Goal: Task Accomplishment & Management: Use online tool/utility

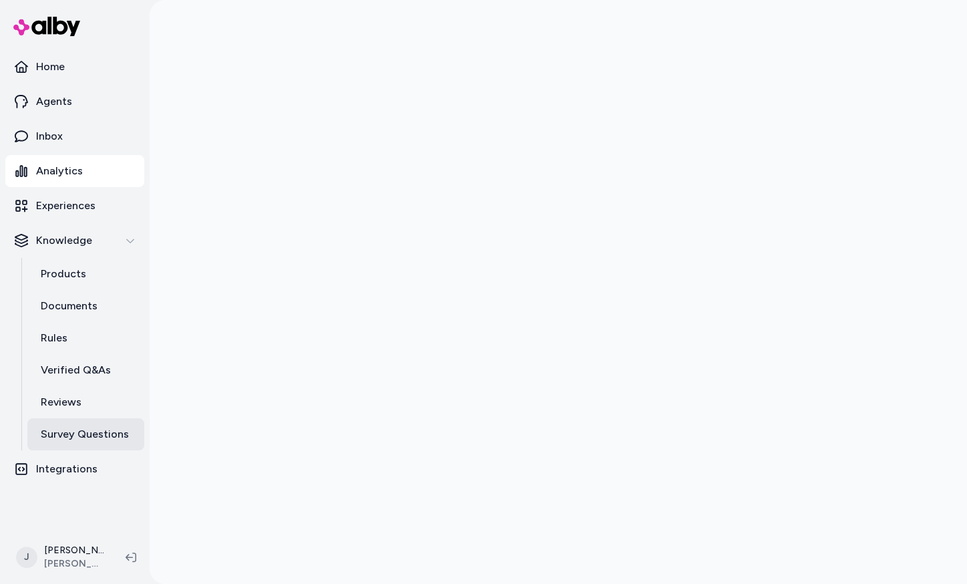
click at [84, 428] on p "Survey Questions" at bounding box center [85, 434] width 88 height 16
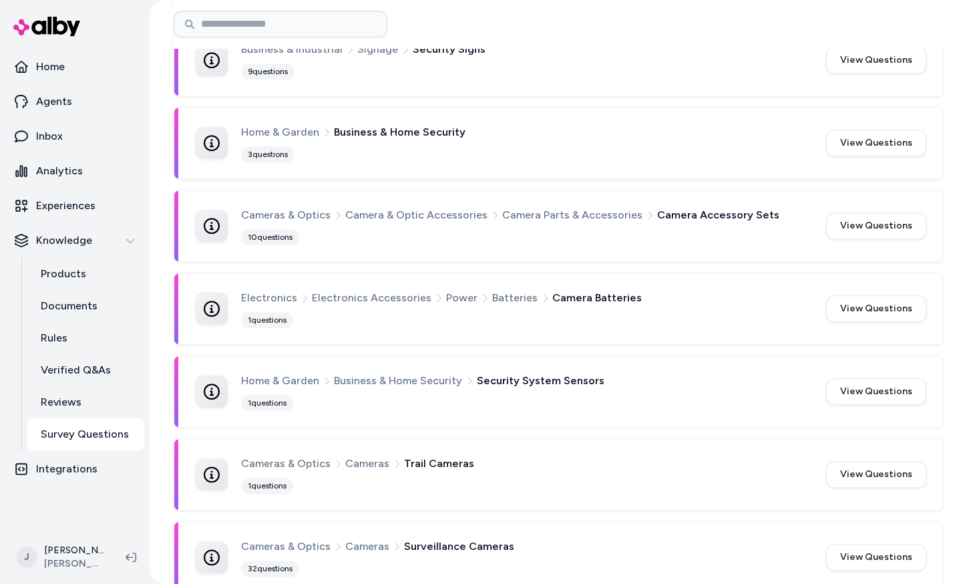
scroll to position [1215, 0]
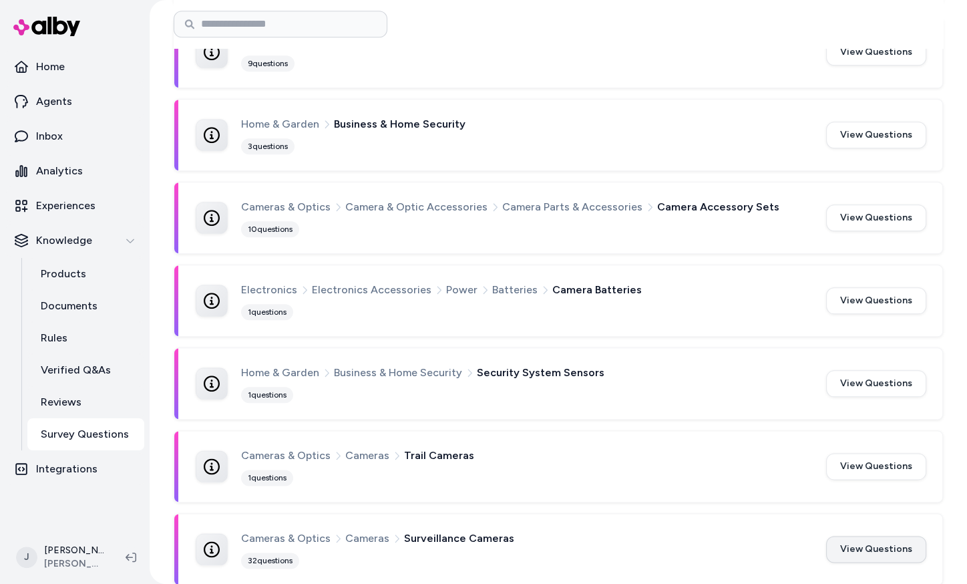
click at [854, 539] on button "View Questions" at bounding box center [876, 549] width 100 height 27
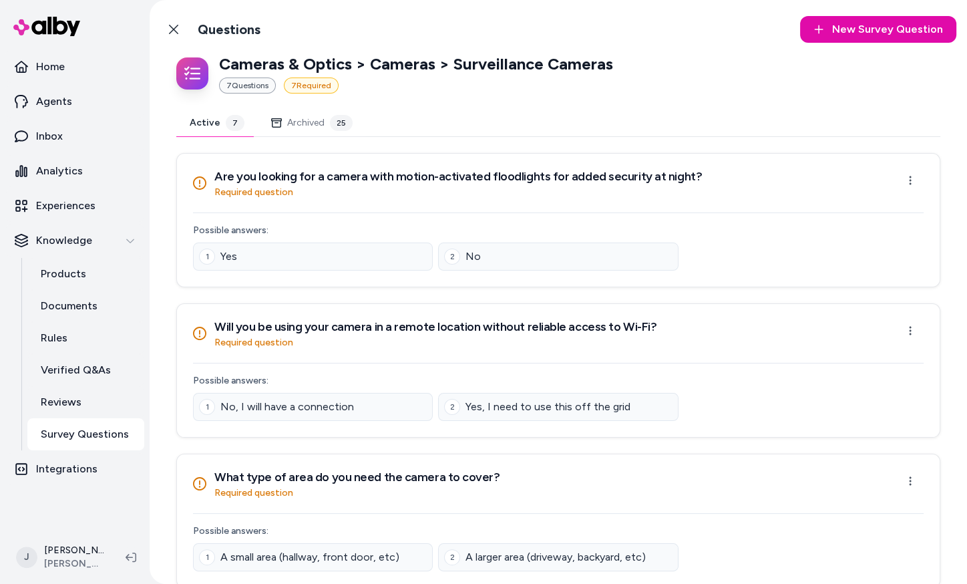
click at [310, 126] on button "Archived 25" at bounding box center [312, 123] width 108 height 27
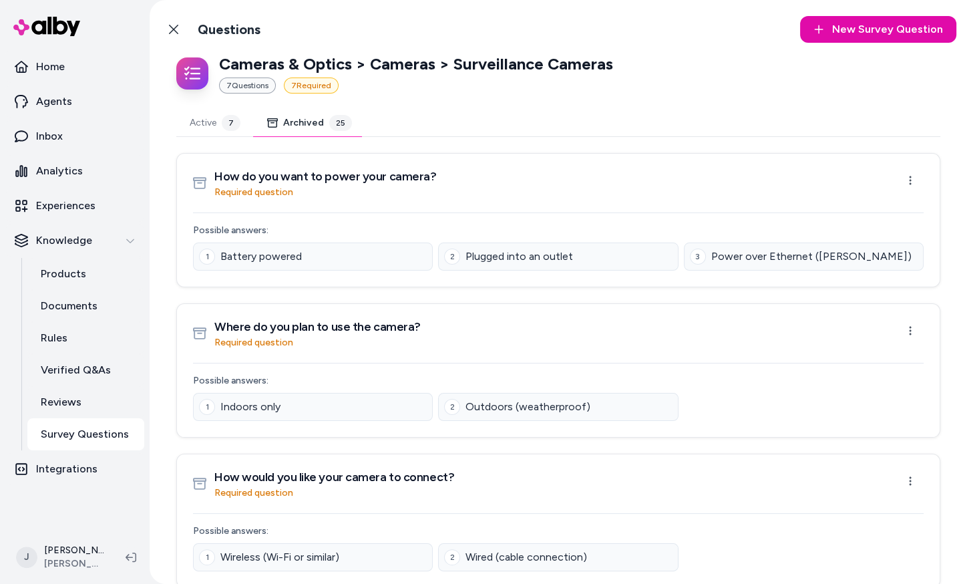
click at [252, 122] on button "Active 7" at bounding box center [214, 123] width 77 height 27
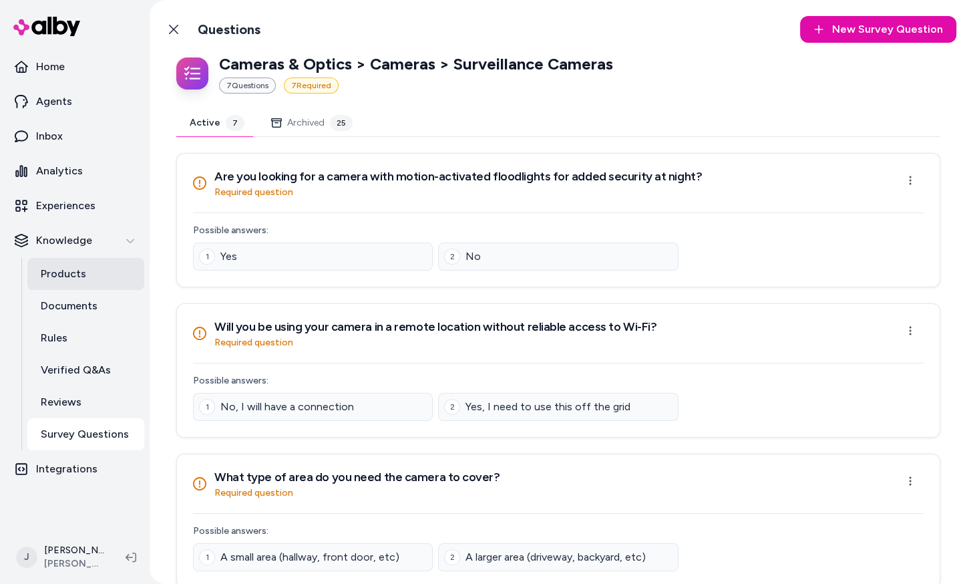
click at [47, 269] on p "Products" at bounding box center [63, 274] width 45 height 16
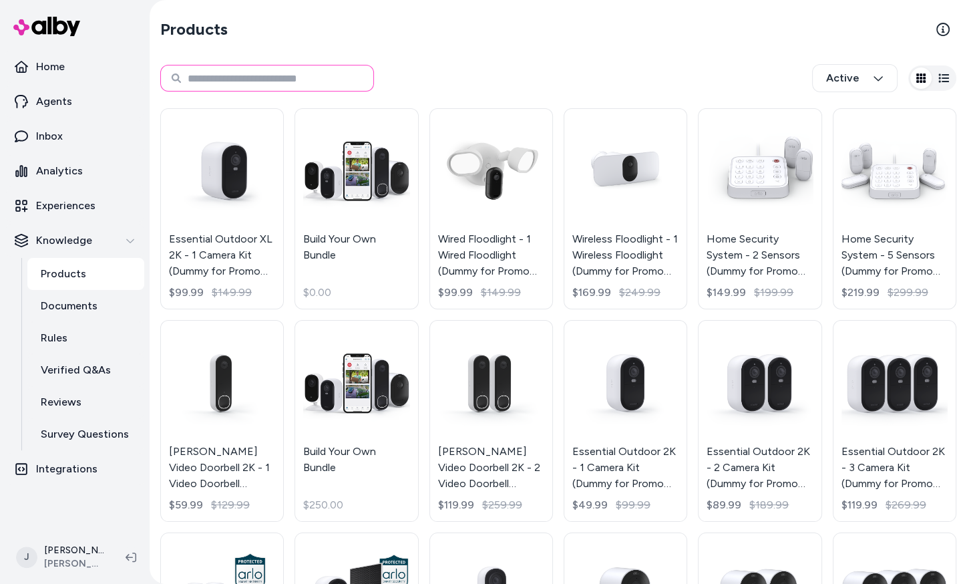
click at [290, 89] on input at bounding box center [267, 78] width 214 height 27
click at [291, 89] on input at bounding box center [267, 78] width 214 height 27
type input "**********"
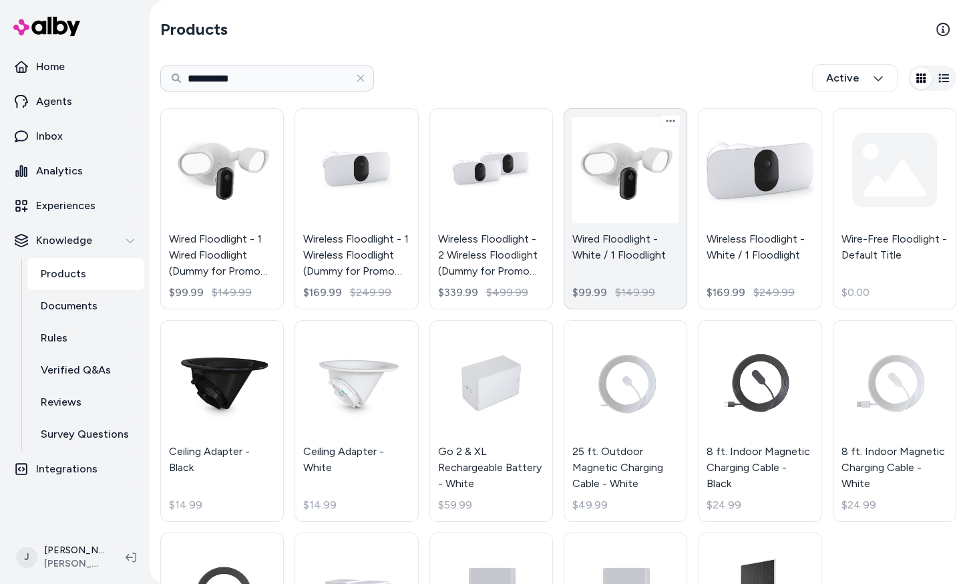
click at [645, 242] on link "Wired Floodlight - White / 1 Floodlight $99.99 $149.99" at bounding box center [626, 208] width 124 height 201
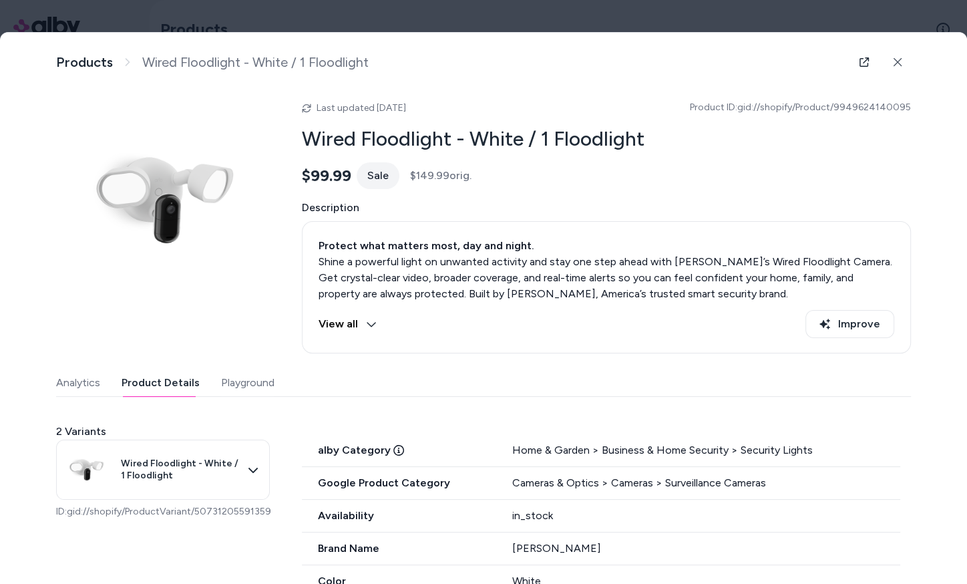
click at [148, 389] on button "Product Details" at bounding box center [161, 382] width 78 height 27
click at [393, 449] on icon at bounding box center [398, 450] width 11 height 11
click at [393, 450] on icon at bounding box center [398, 450] width 11 height 11
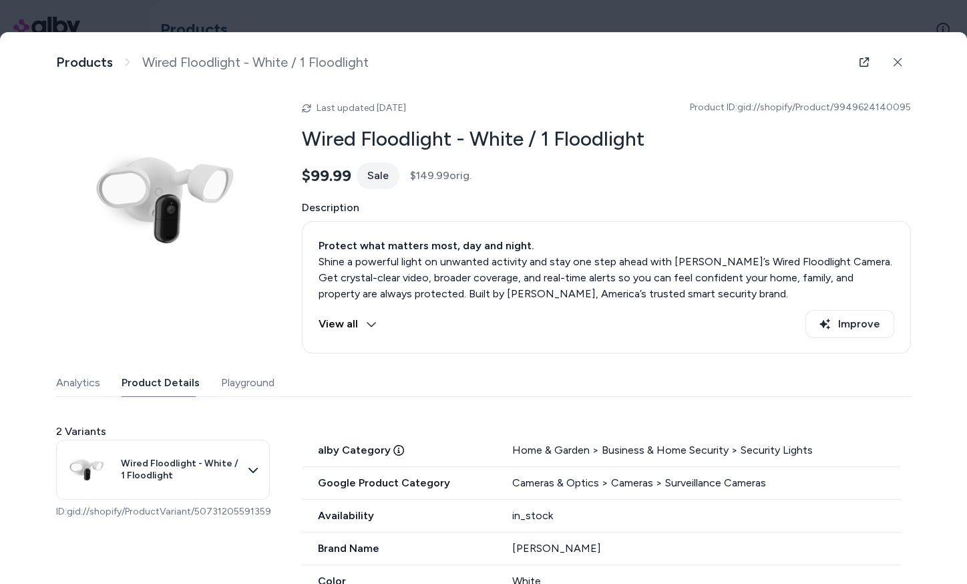
click at [393, 445] on icon at bounding box center [398, 450] width 11 height 11
click at [396, 445] on icon at bounding box center [398, 450] width 11 height 11
click at [591, 453] on div "Home & Garden > Business & Home Security > Security Lights" at bounding box center [706, 450] width 388 height 16
click at [102, 17] on div at bounding box center [483, 292] width 967 height 584
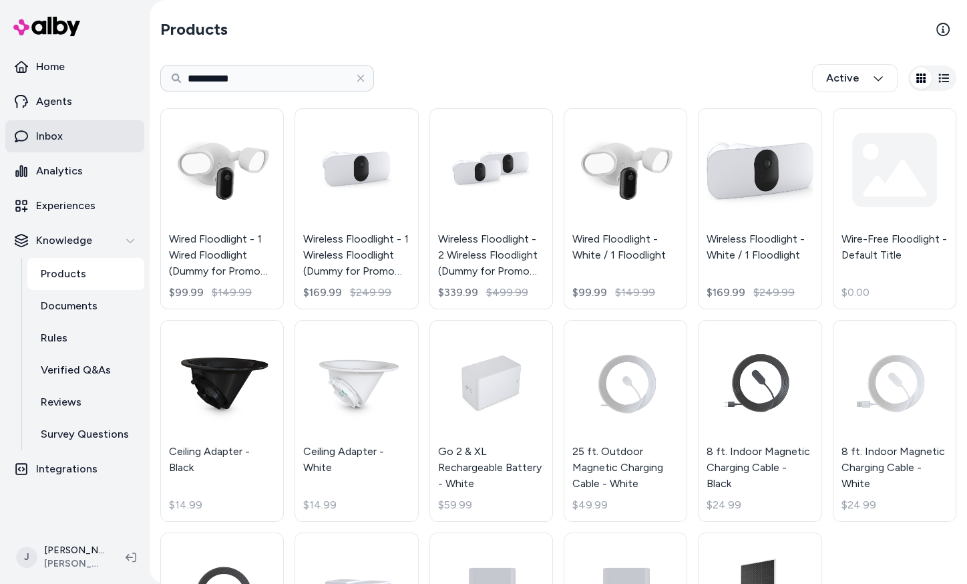
click at [43, 140] on p "Inbox" at bounding box center [49, 136] width 27 height 16
click at [46, 100] on p "Agents" at bounding box center [54, 102] width 36 height 16
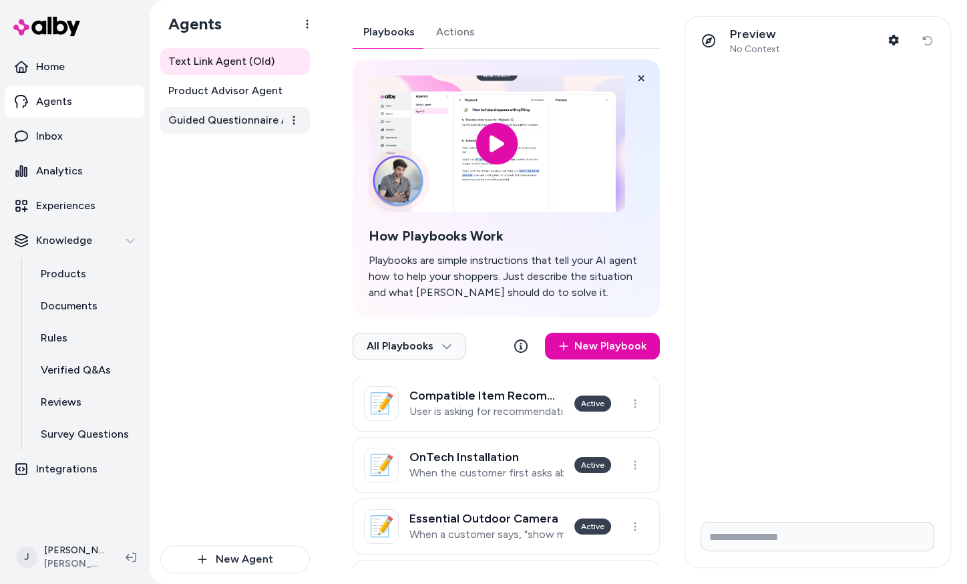
click at [193, 125] on span "Guided Questionnaire Agent" at bounding box center [236, 120] width 136 height 16
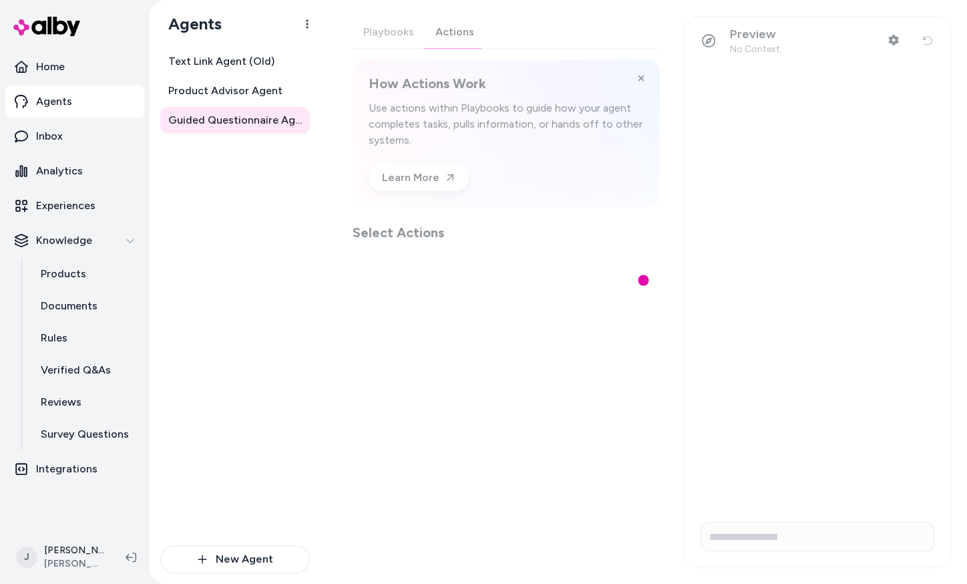
click at [446, 42] on div "Playbooks Actions How Actions Work Use actions within Playbooks to guide how yo…" at bounding box center [506, 129] width 307 height 226
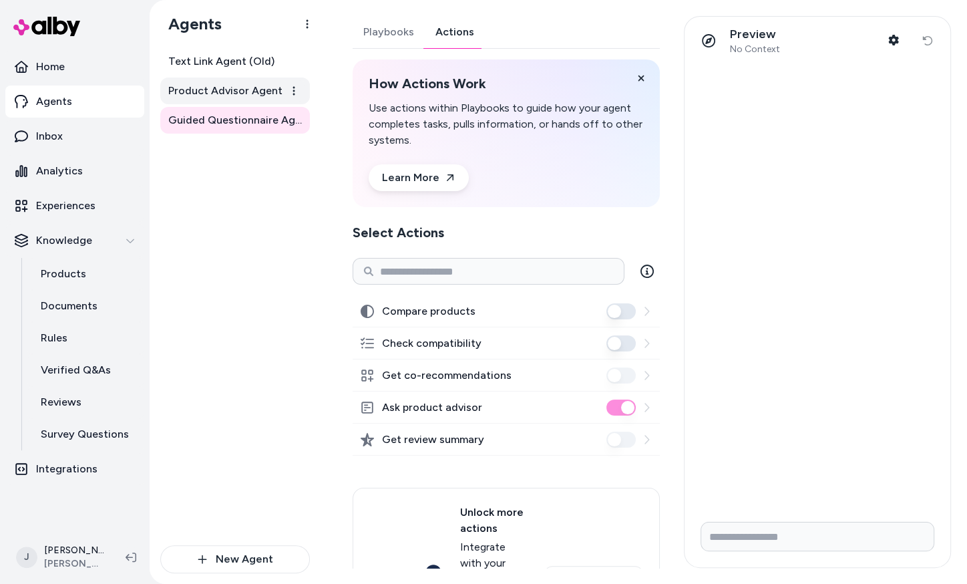
click at [228, 86] on span "Product Advisor Agent" at bounding box center [225, 91] width 114 height 16
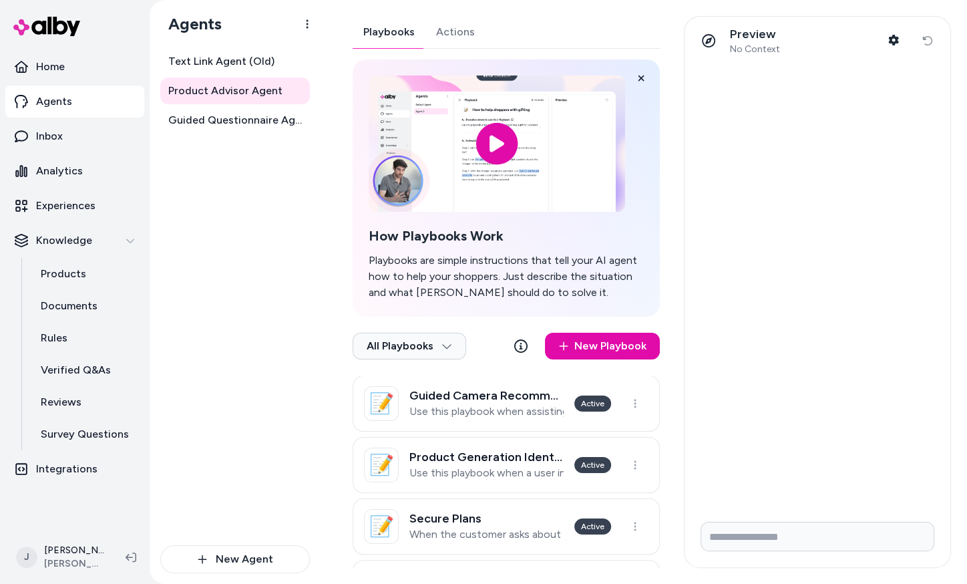
click at [440, 29] on div "Playbooks Actions How Playbooks Work Playbooks are simple instructions that tel…" at bounding box center [506, 439] width 307 height 846
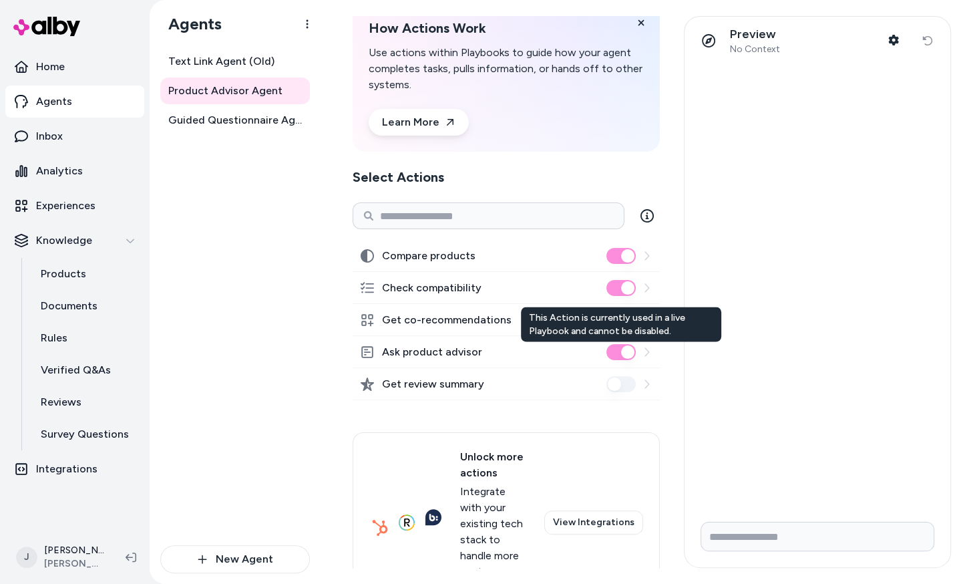
scroll to position [31, 0]
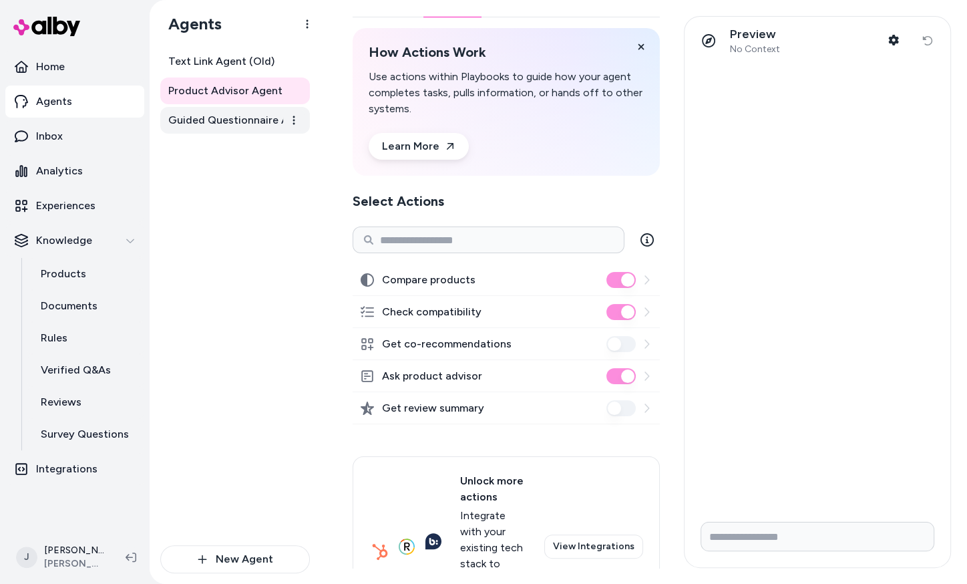
click at [230, 120] on span "Guided Questionnaire Agent" at bounding box center [236, 120] width 136 height 16
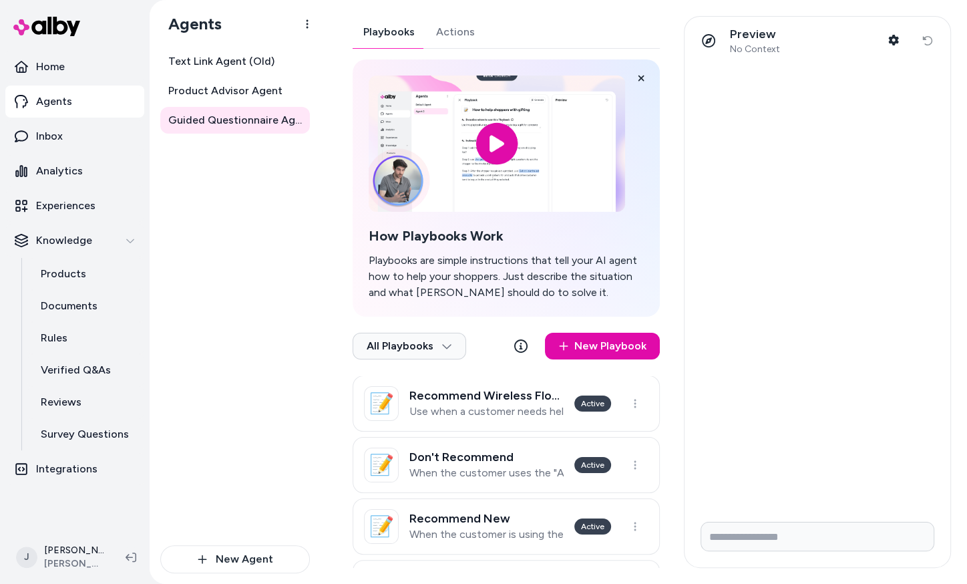
click at [444, 34] on button "Actions" at bounding box center [456, 32] width 60 height 32
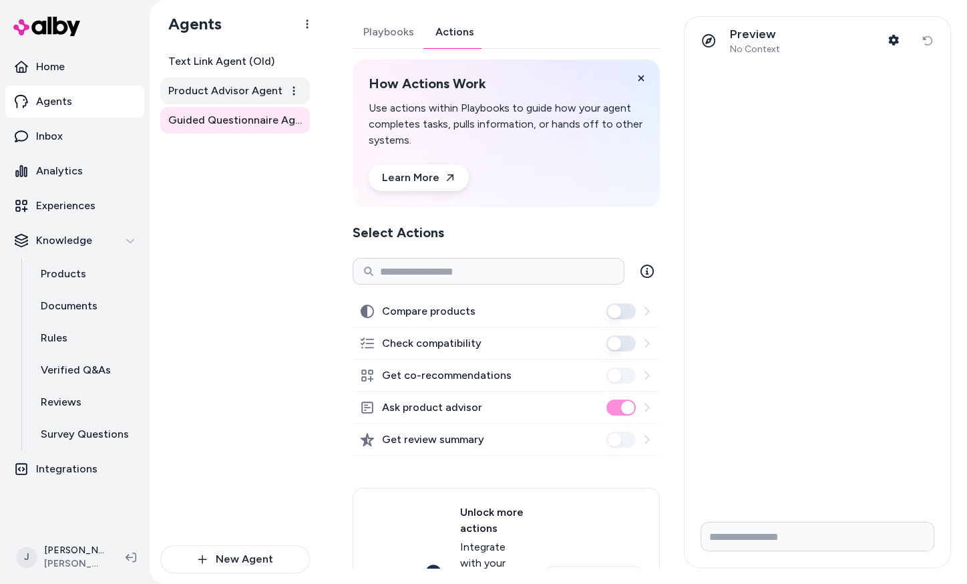
click at [199, 88] on span "Product Advisor Agent" at bounding box center [225, 91] width 114 height 16
click at [428, 33] on button "Actions" at bounding box center [455, 32] width 60 height 32
click at [894, 41] on icon "button" at bounding box center [894, 40] width 10 height 11
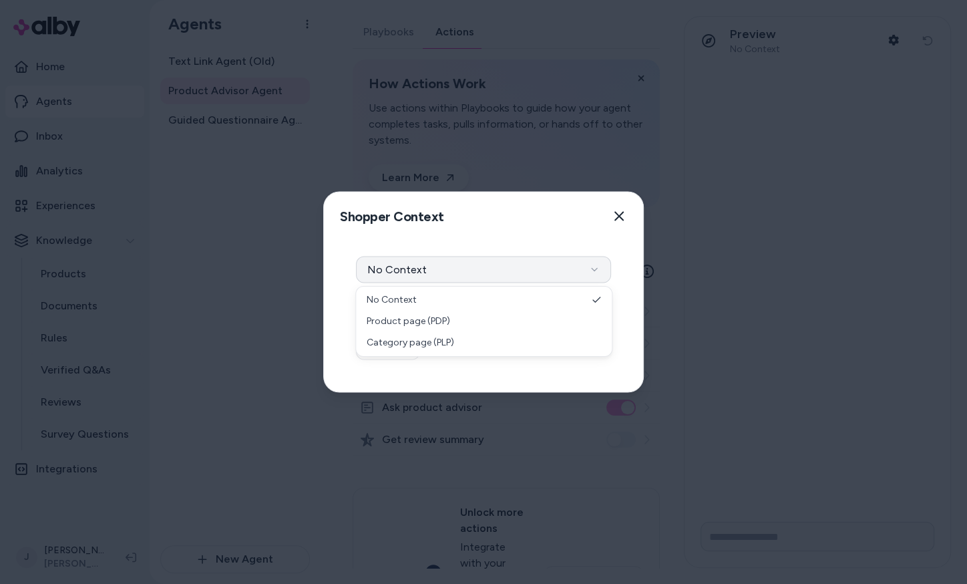
click at [559, 275] on button "No Context" at bounding box center [483, 270] width 255 height 27
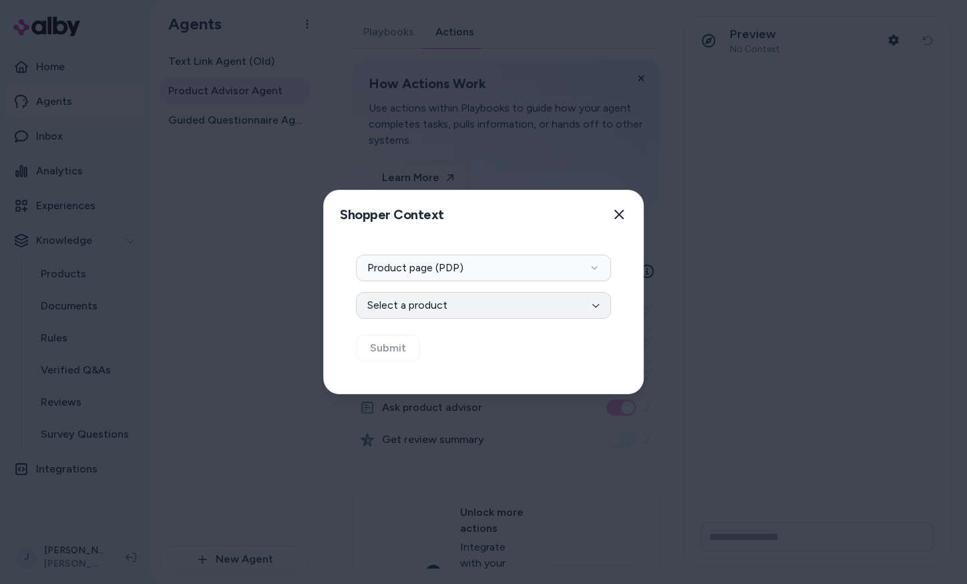
click at [542, 307] on button "Select a product" at bounding box center [483, 305] width 255 height 27
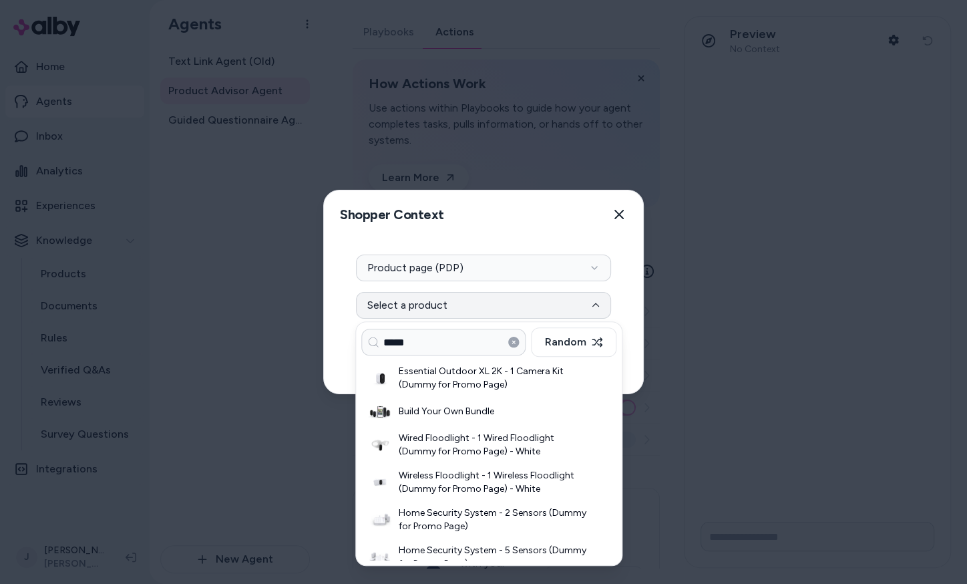
type input "*****"
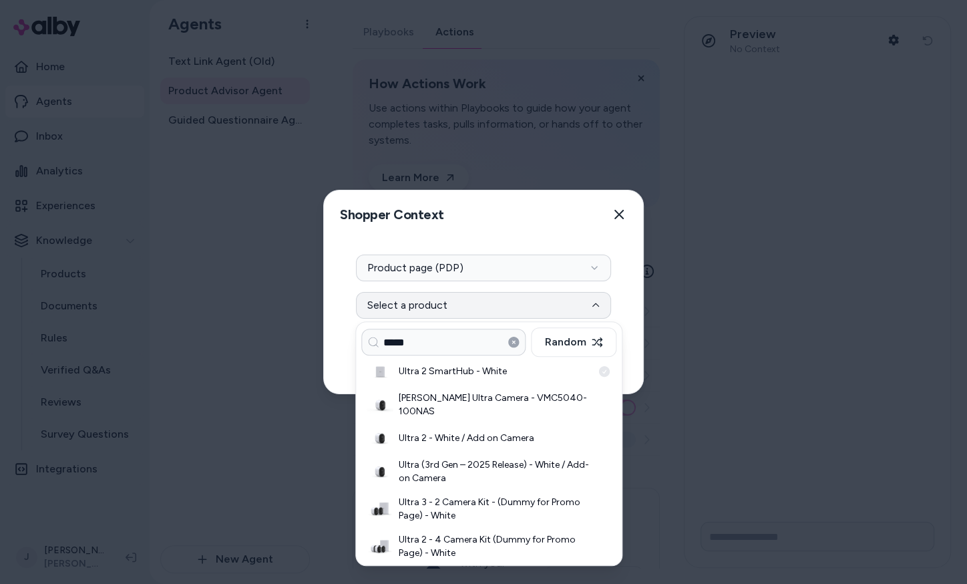
scroll to position [71, 0]
click at [431, 458] on h3 "Ultra (3rd Gen – 2025 Release) - White / Add-on Camera" at bounding box center [496, 470] width 194 height 27
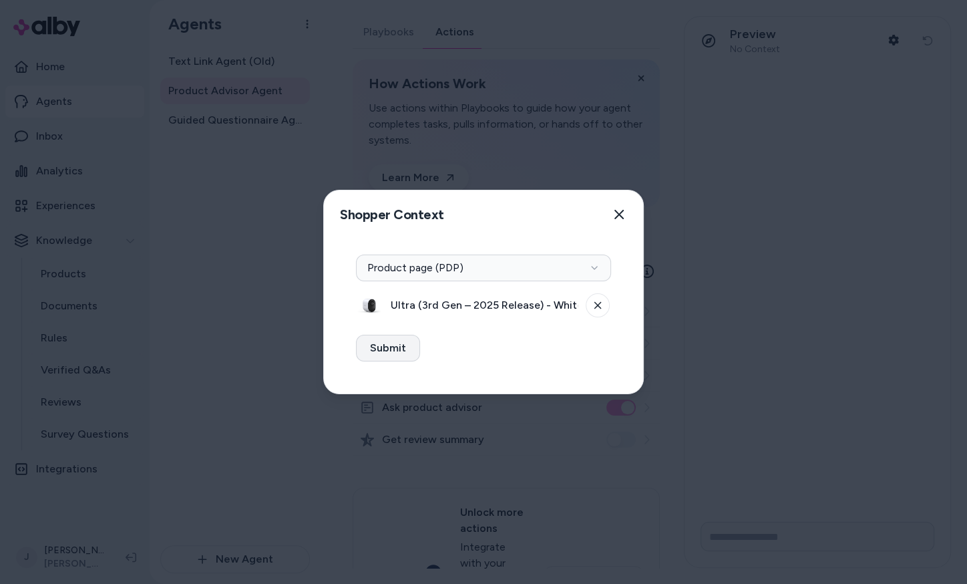
click at [381, 347] on button "Submit" at bounding box center [388, 348] width 64 height 27
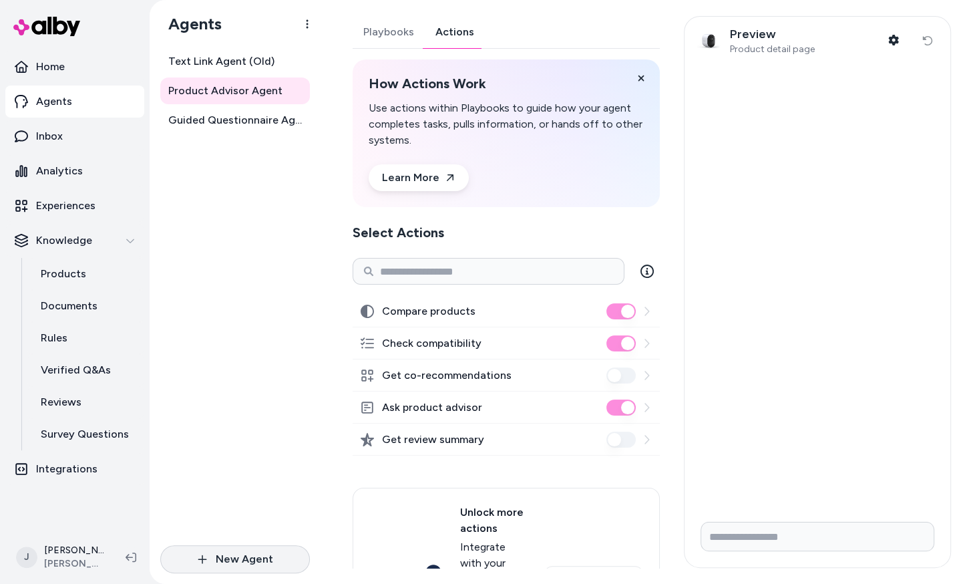
click at [215, 559] on button "New Agent" at bounding box center [235, 559] width 150 height 28
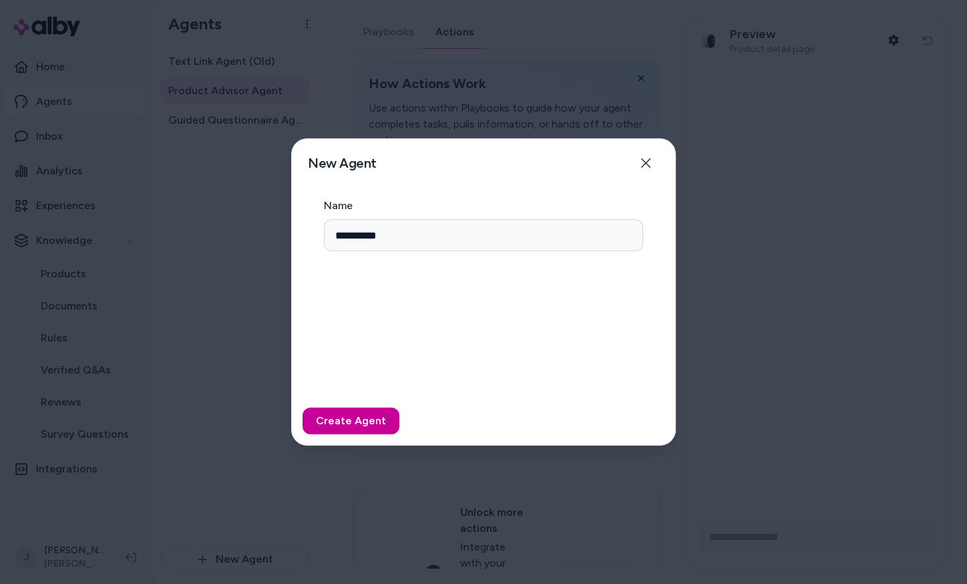
type input "**********"
click at [338, 426] on button "Create Agent" at bounding box center [351, 421] width 97 height 27
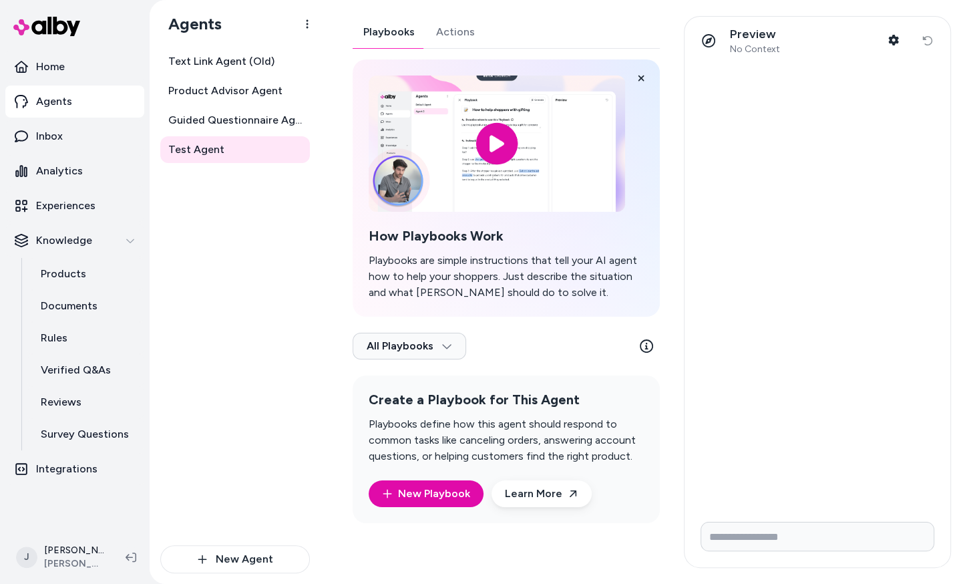
click at [437, 30] on div "Playbooks Actions How Playbooks Work Playbooks are simple instructions that tel…" at bounding box center [506, 269] width 307 height 507
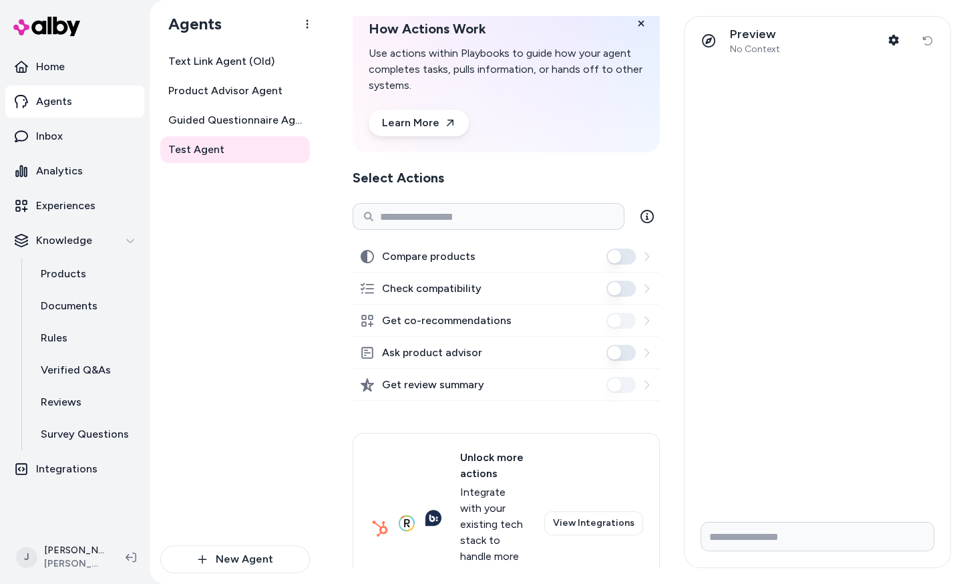
scroll to position [62, 0]
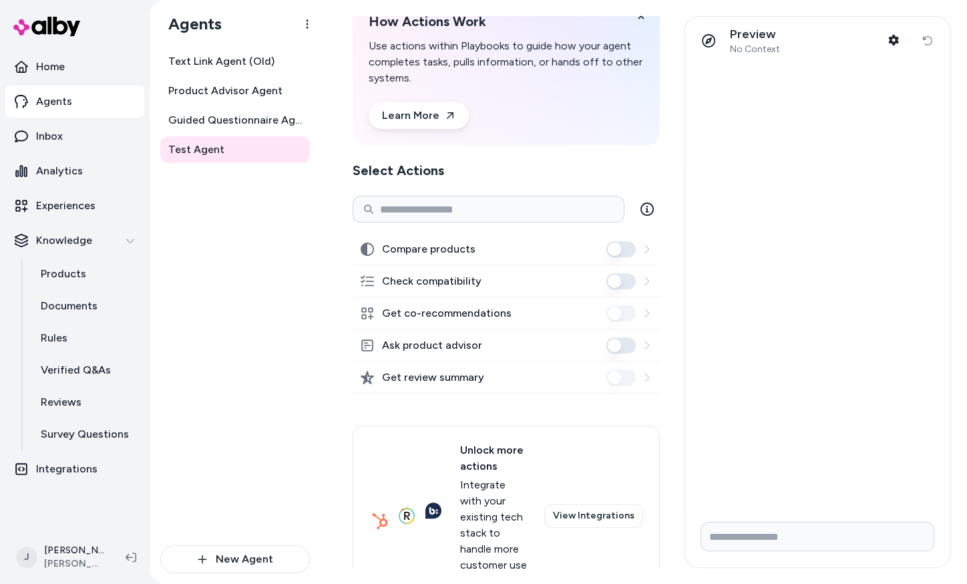
click at [623, 251] on button "Compare products" at bounding box center [621, 249] width 29 height 16
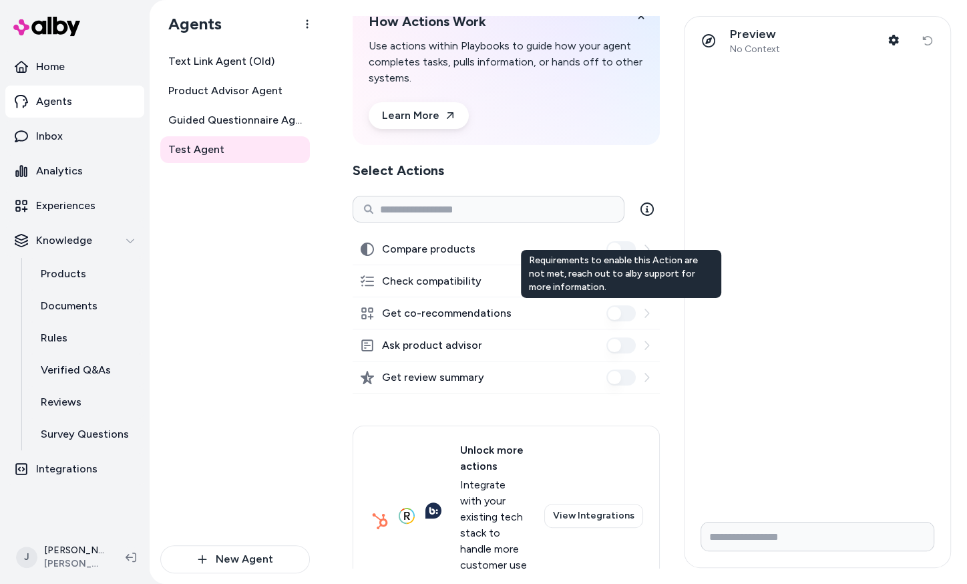
click at [523, 313] on div "Get co-recommendations Requirements to enable this Action are not met, reach ou…" at bounding box center [506, 313] width 307 height 32
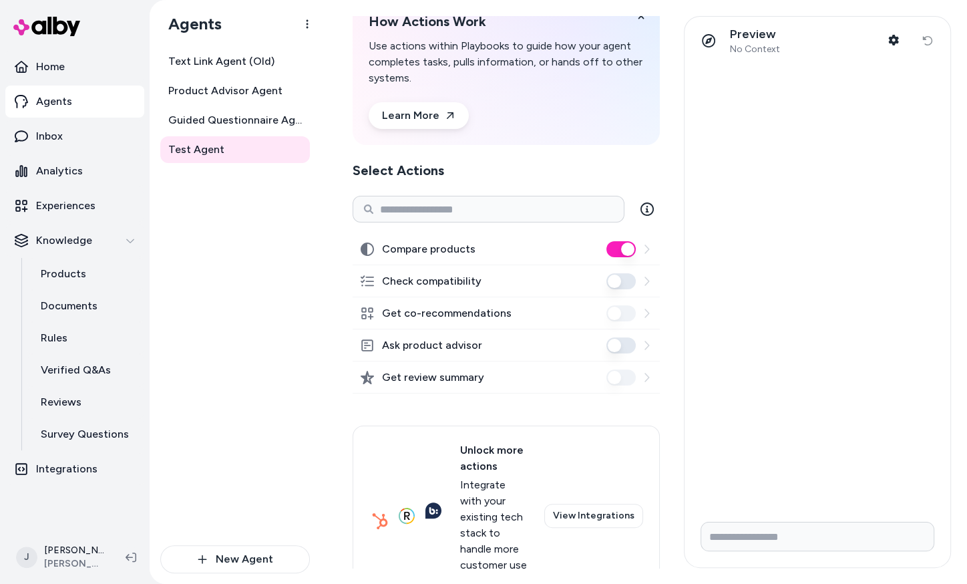
click at [619, 279] on button "Check compatibility" at bounding box center [621, 281] width 29 height 16
click at [621, 285] on button "Check compatibility" at bounding box center [621, 281] width 29 height 16
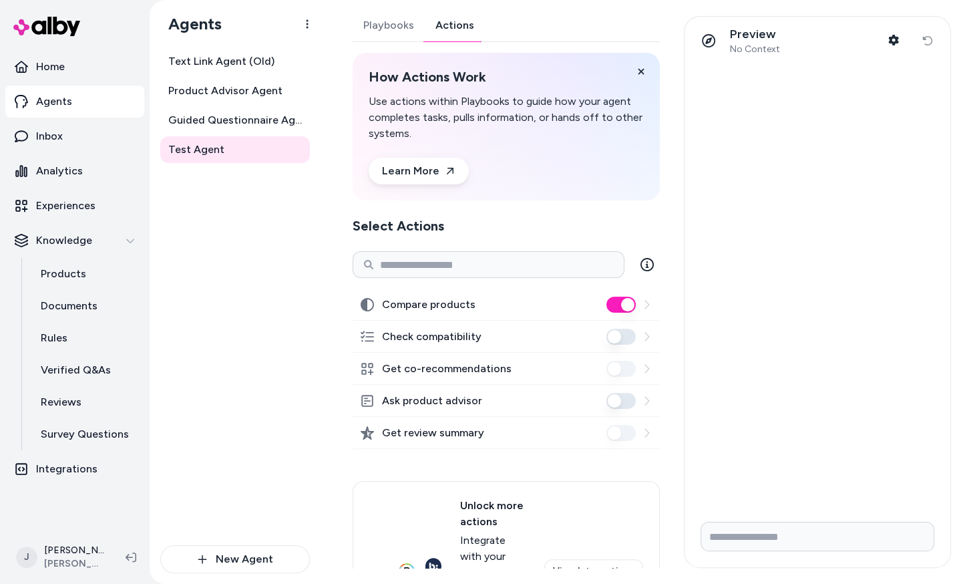
scroll to position [0, 0]
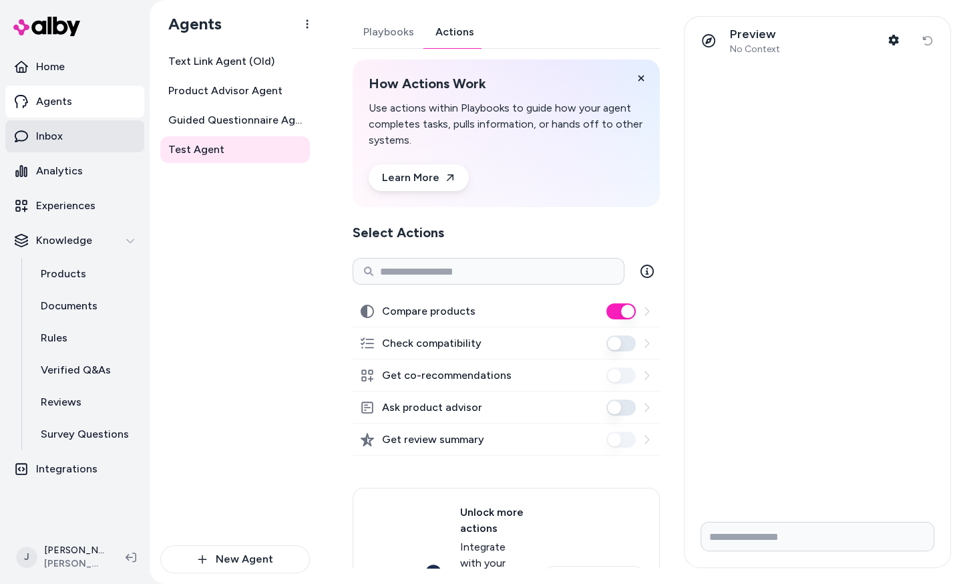
click at [65, 141] on link "Inbox" at bounding box center [74, 136] width 139 height 32
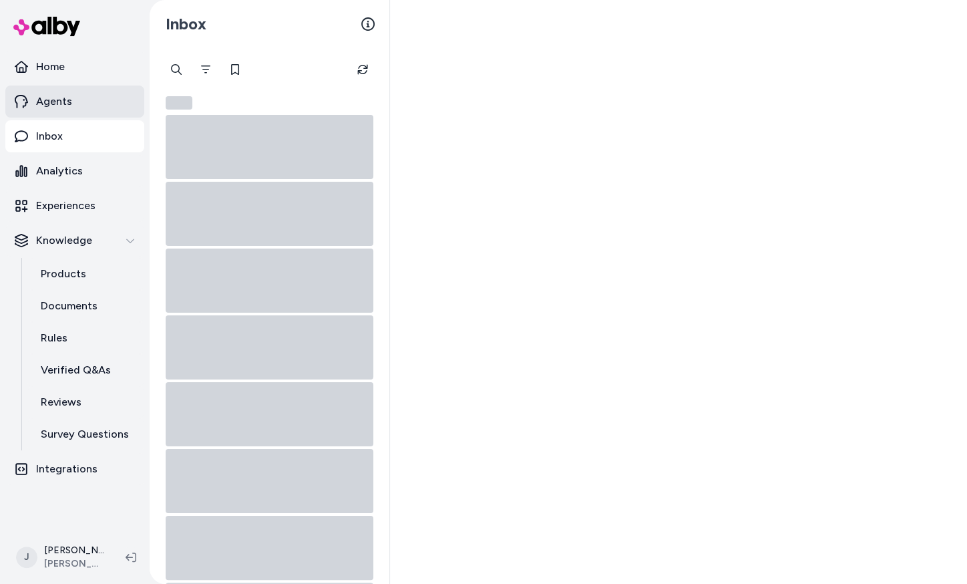
click at [73, 111] on link "Agents" at bounding box center [74, 102] width 139 height 32
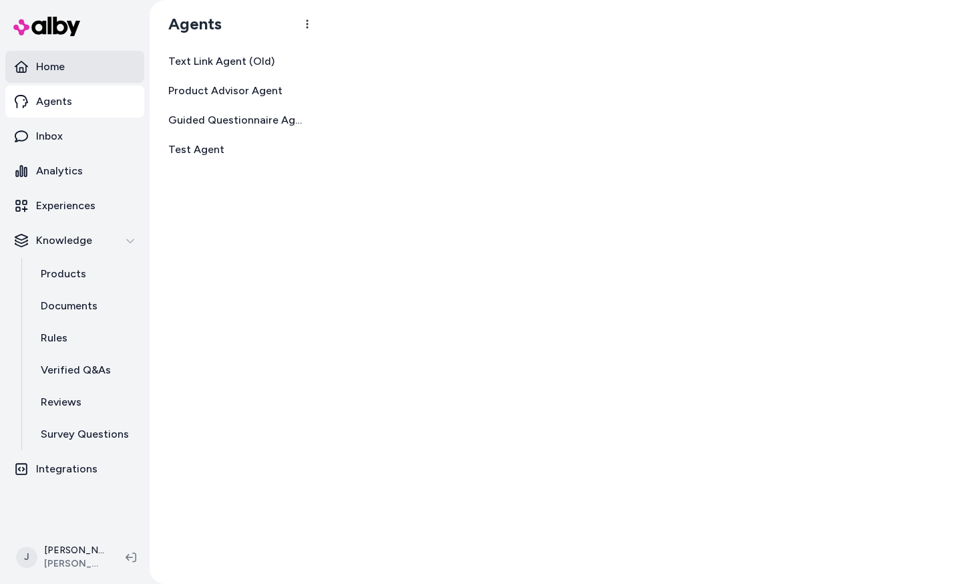
click at [73, 60] on link "Home" at bounding box center [74, 67] width 139 height 32
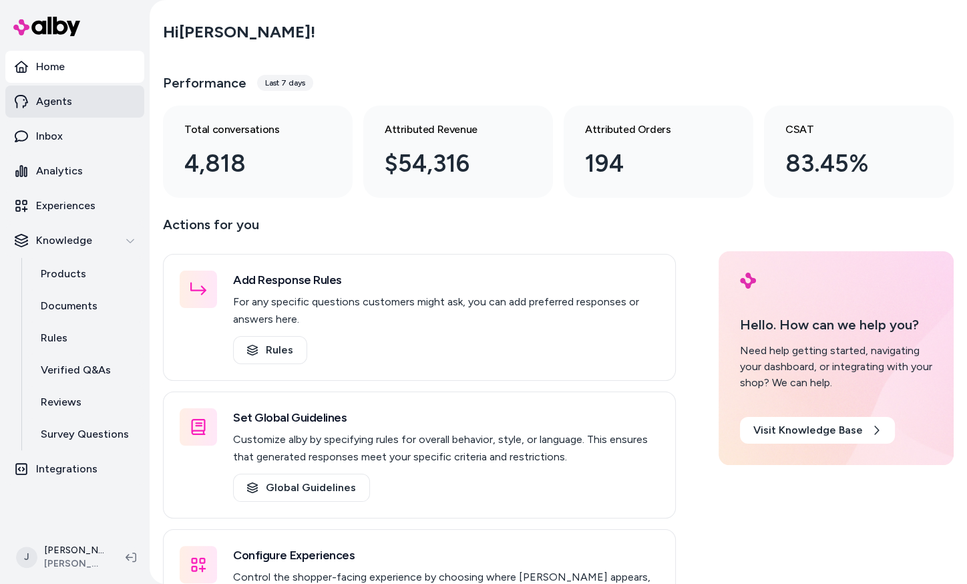
click at [73, 105] on link "Agents" at bounding box center [74, 102] width 139 height 32
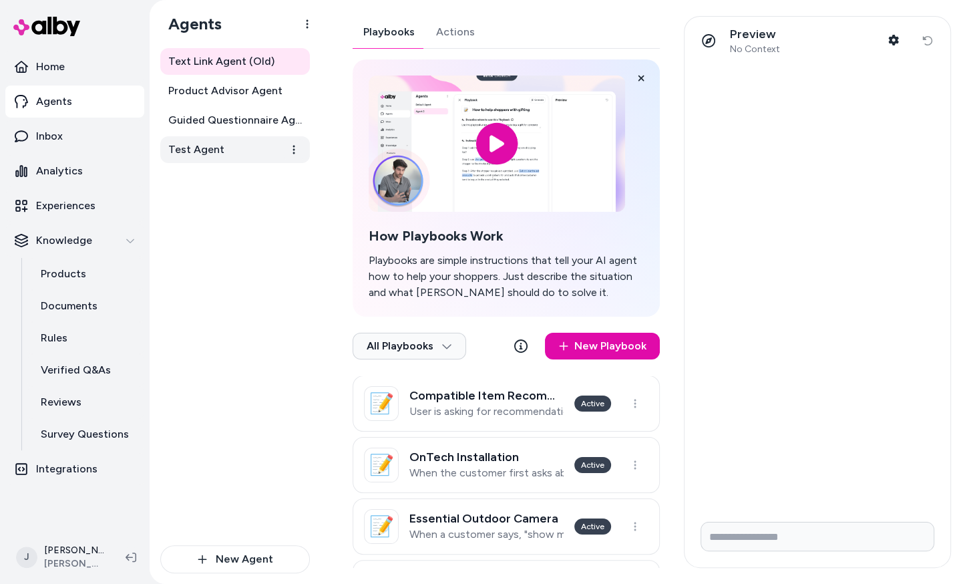
click at [200, 142] on span "Test Agent" at bounding box center [196, 150] width 56 height 16
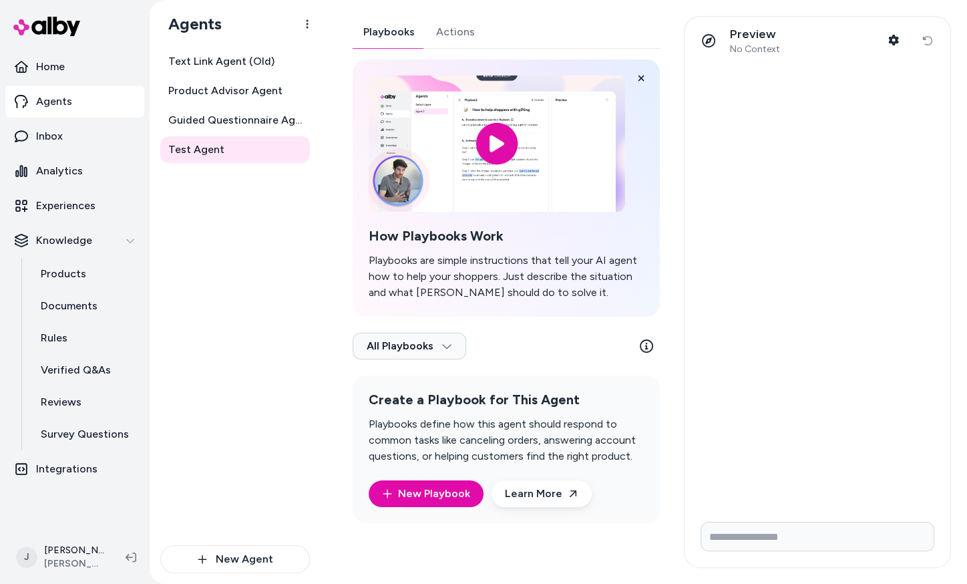
click at [466, 28] on button "Actions" at bounding box center [456, 32] width 60 height 32
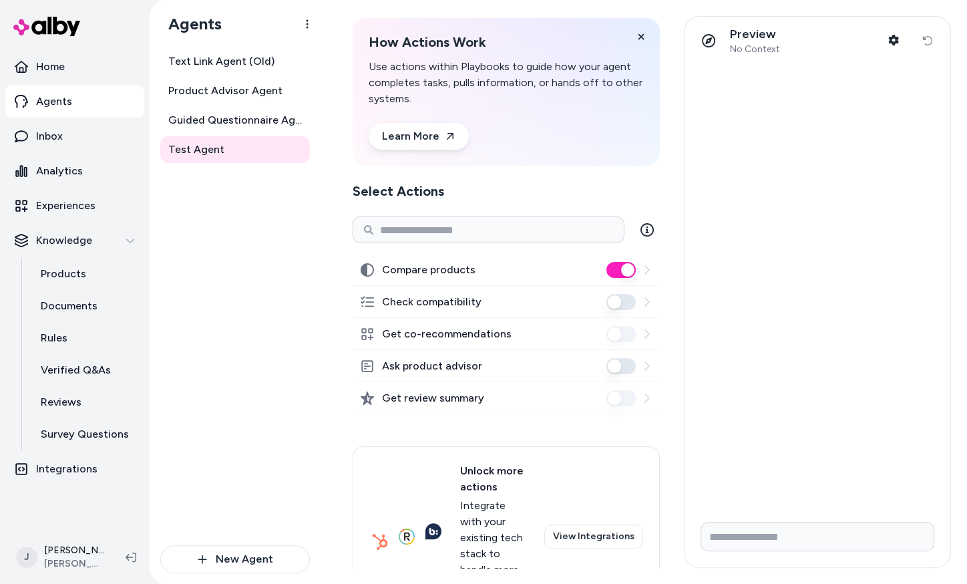
scroll to position [41, 0]
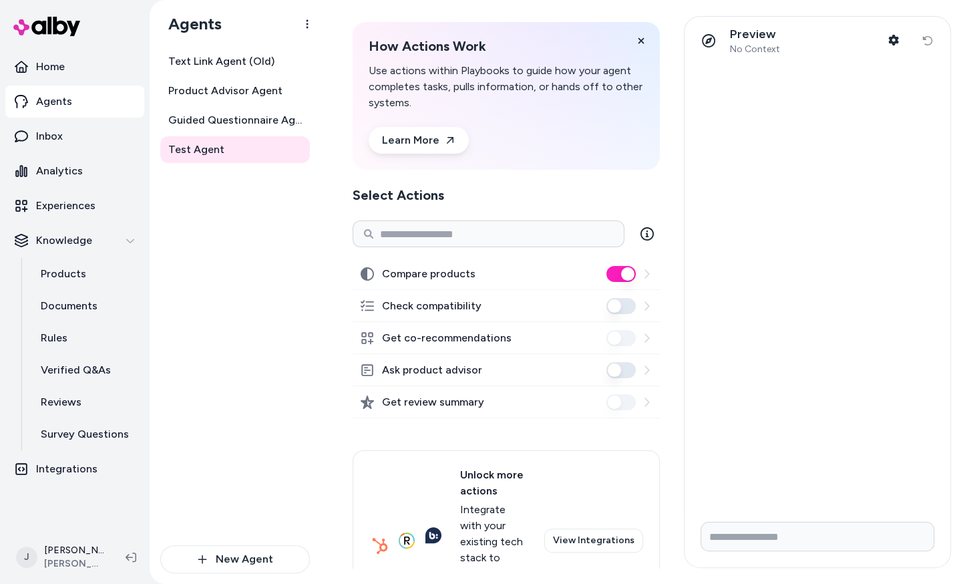
scroll to position [38, 0]
click at [453, 440] on div "Compare products Check compatibility Get co-recommendations Ask product advisor…" at bounding box center [506, 443] width 307 height 373
click at [218, 377] on div "Text Link Agent (Old) Product Advisor Agent Guided Questionnaire Agent Test Age…" at bounding box center [235, 296] width 150 height 497
click at [214, 391] on div "Text Link Agent (Old) Product Advisor Agent Guided Questionnaire Agent Test Age…" at bounding box center [235, 296] width 150 height 497
